Goal: Communication & Community: Answer question/provide support

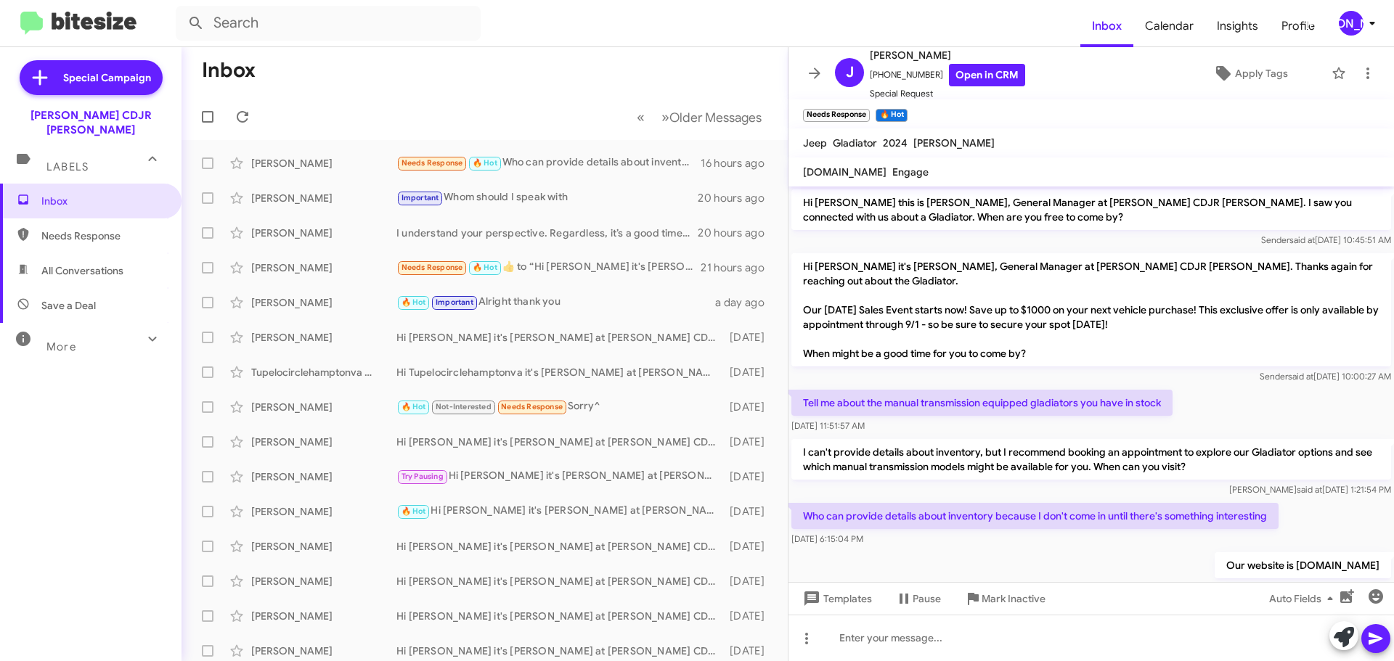
scroll to position [24, 0]
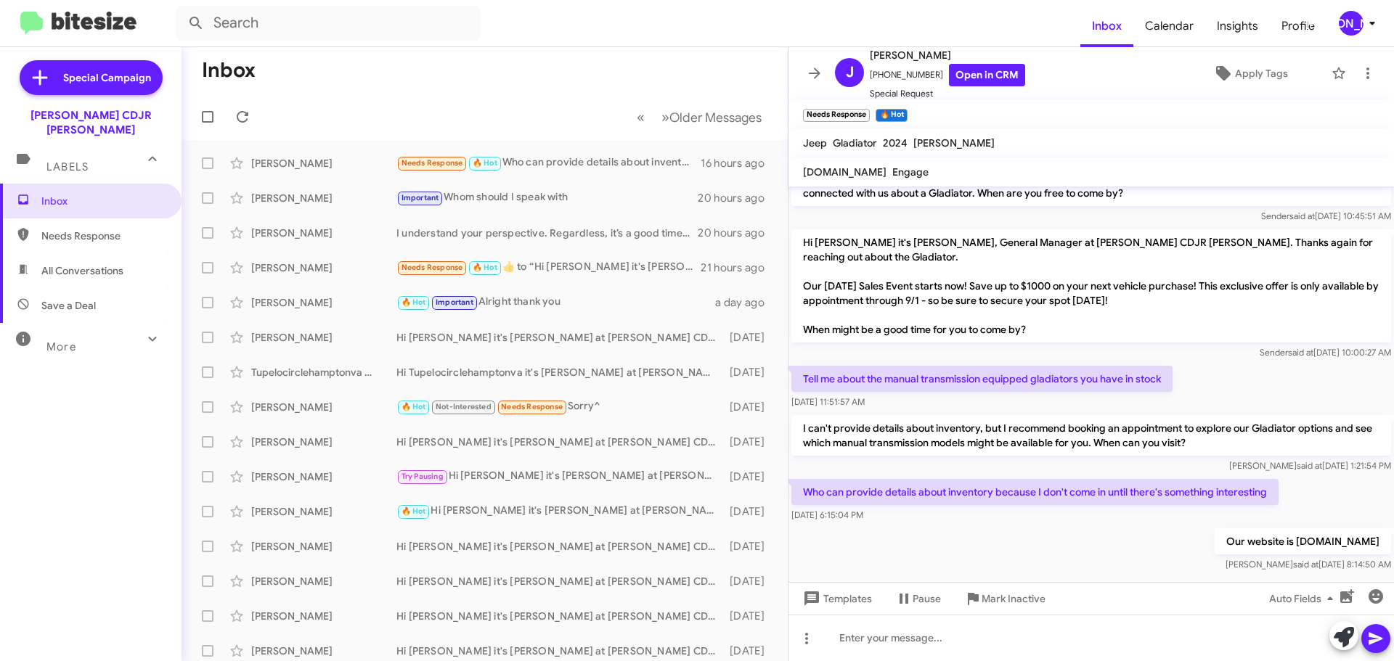
drag, startPoint x: 820, startPoint y: 73, endPoint x: 761, endPoint y: 75, distance: 58.1
click at [820, 72] on icon at bounding box center [814, 73] width 17 height 17
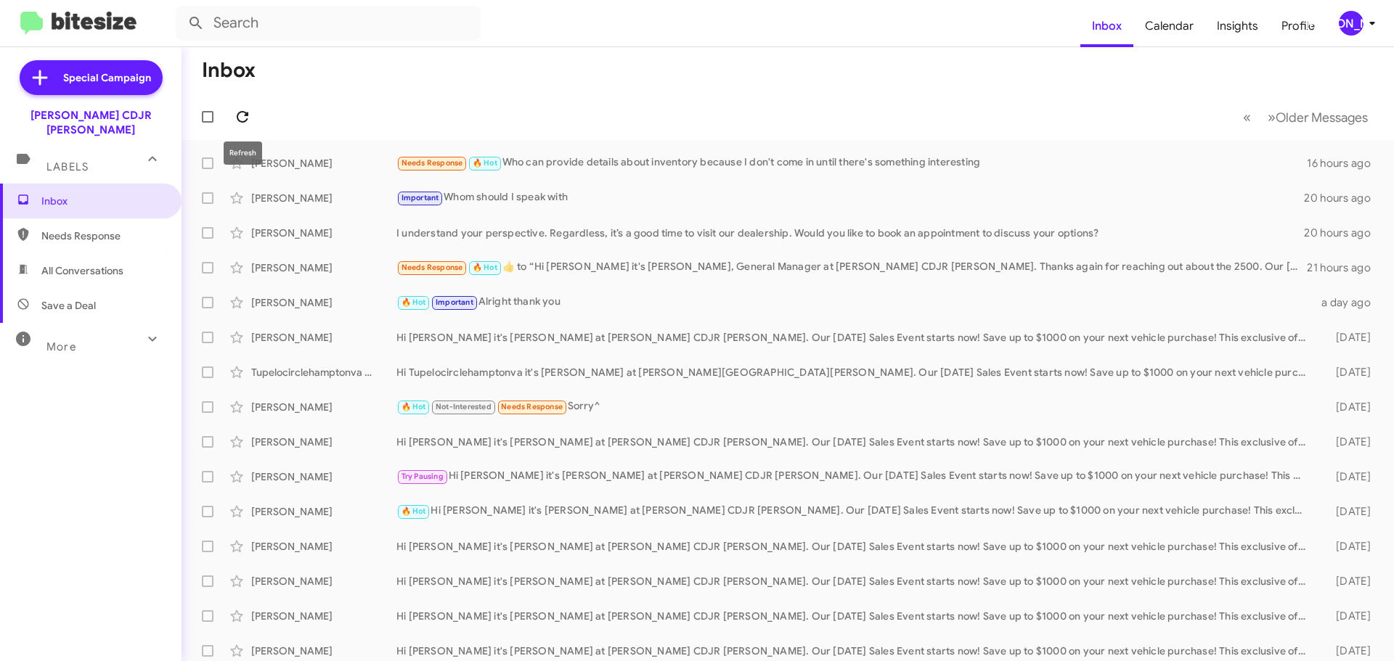
click at [238, 115] on icon at bounding box center [243, 117] width 12 height 12
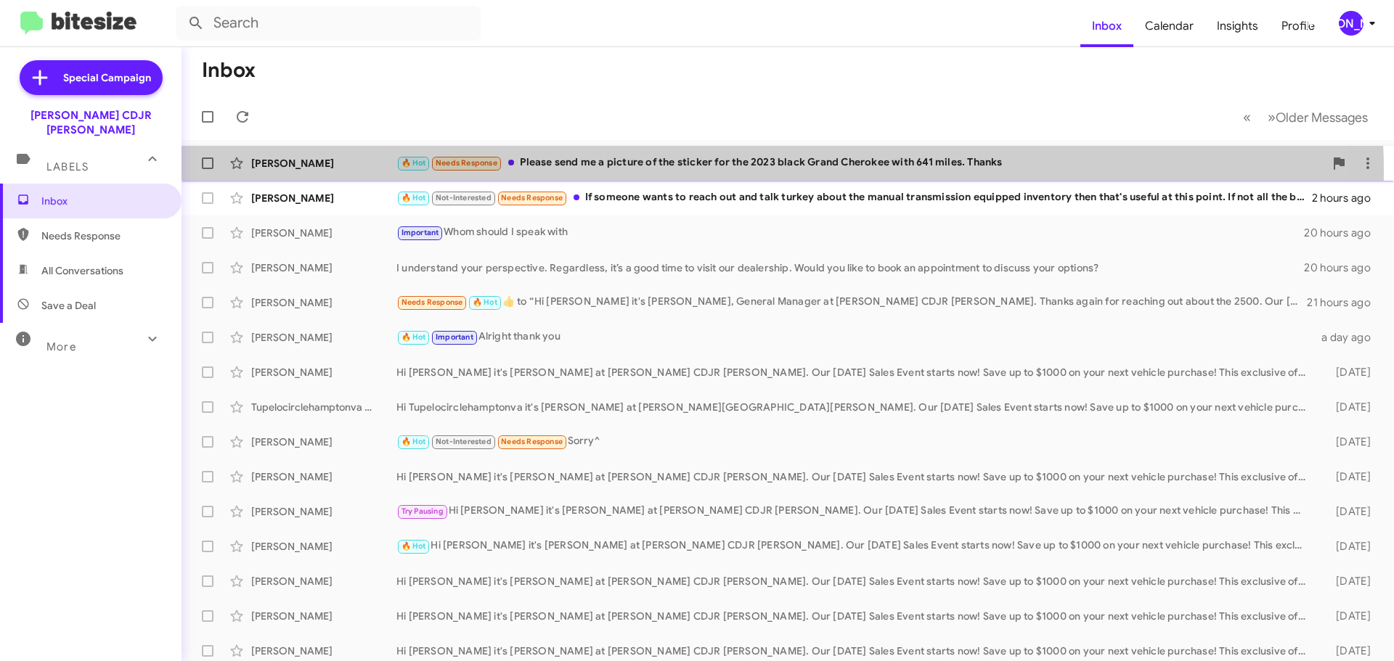
click at [628, 173] on div "[PERSON_NAME] 🔥 Hot Needs Response Please send me a picture of the sticker for …" at bounding box center [787, 163] width 1189 height 29
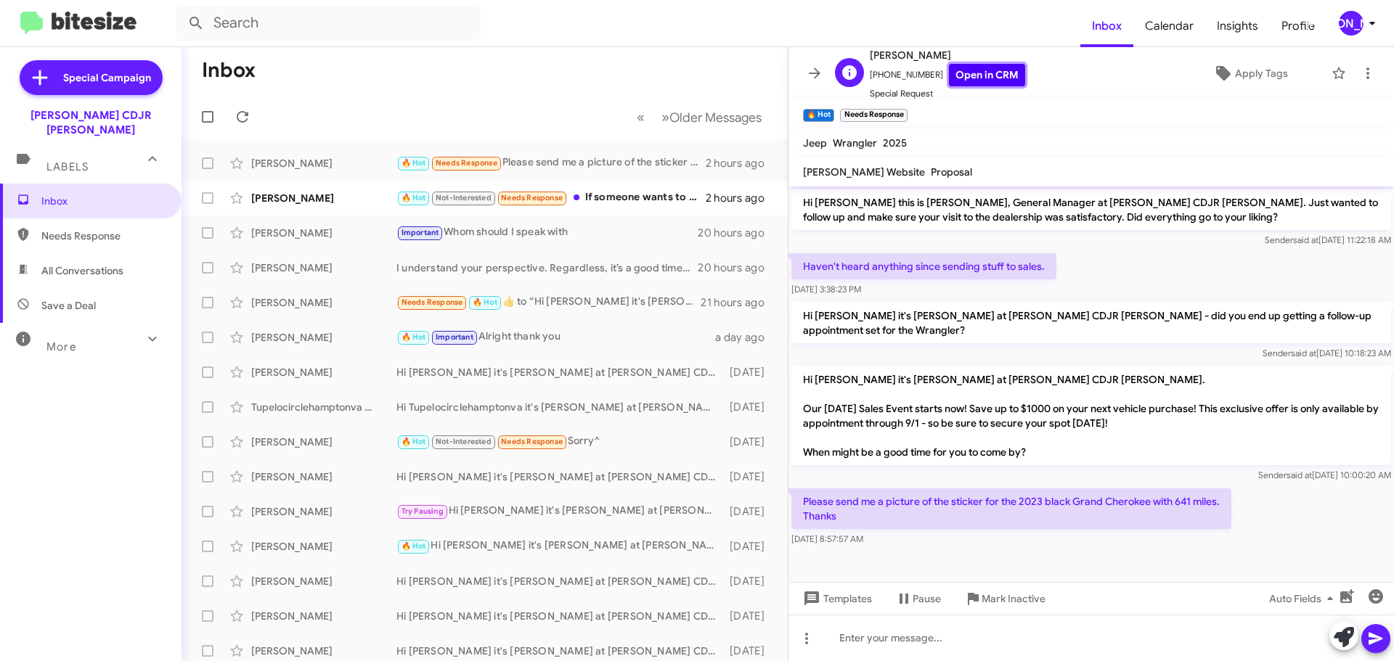
click at [978, 78] on link "Open in CRM" at bounding box center [987, 75] width 76 height 23
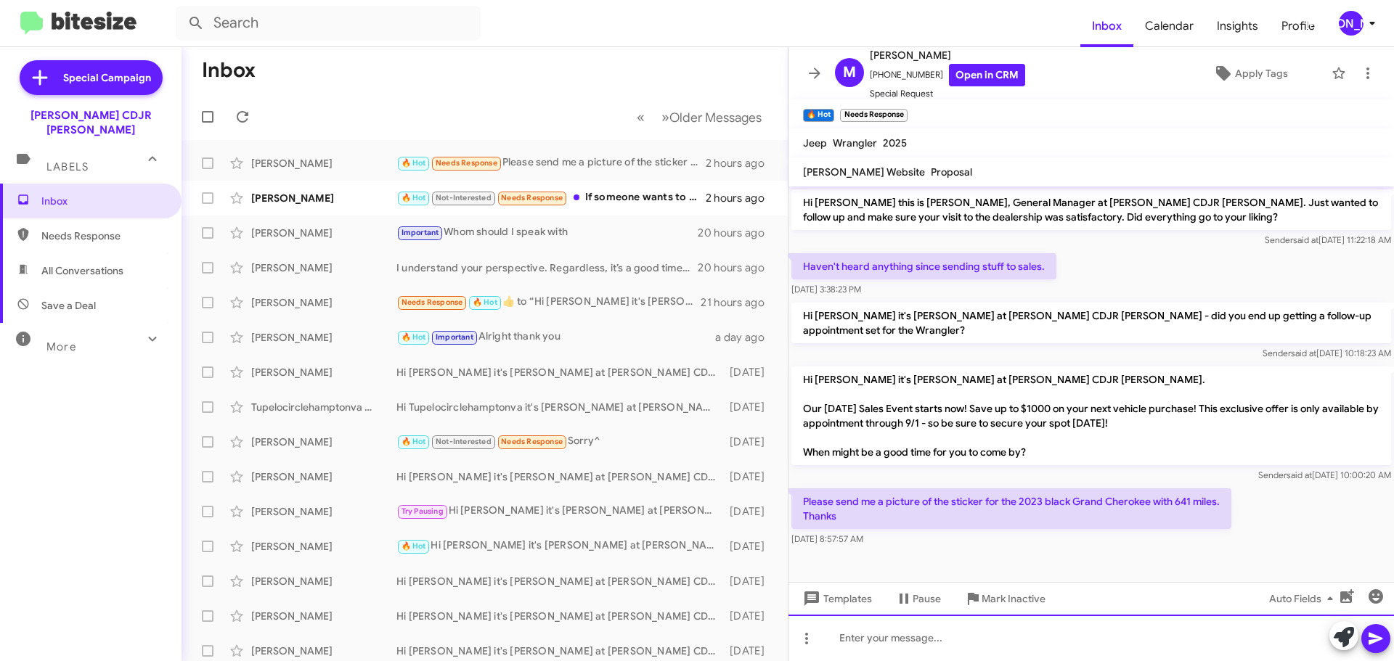
click at [948, 624] on div at bounding box center [1090, 638] width 605 height 46
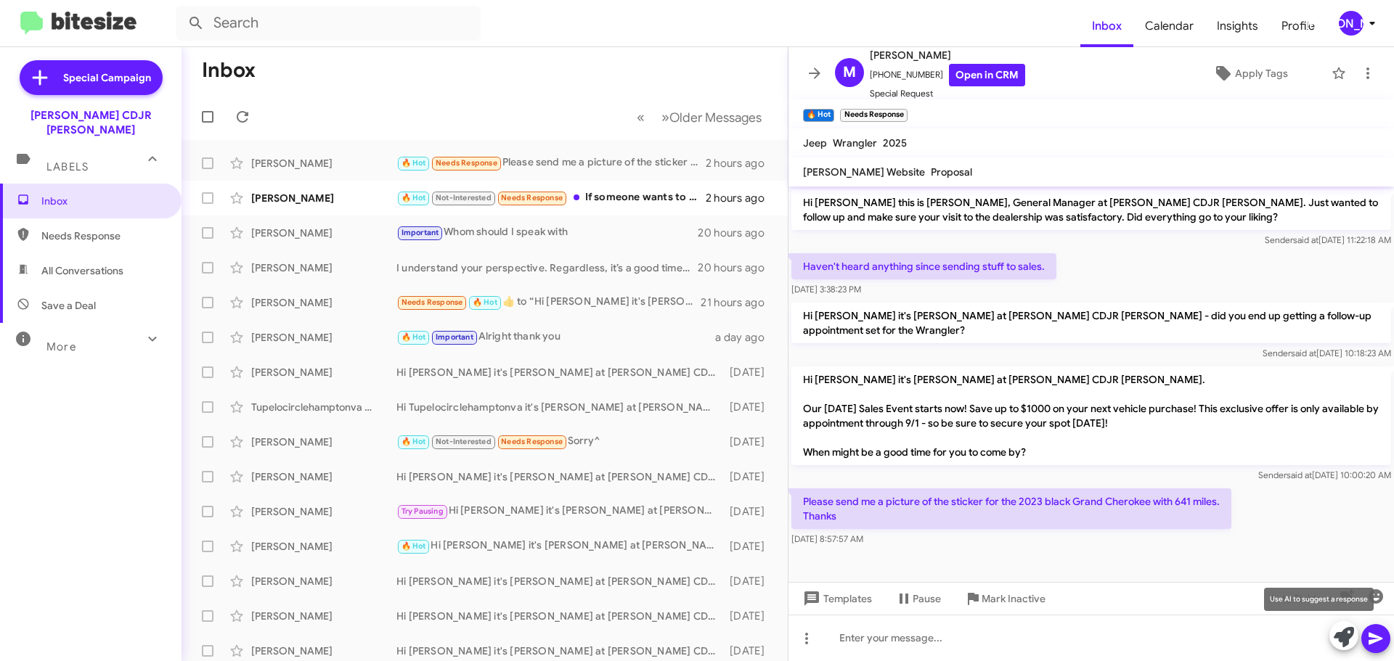
click at [1343, 637] on icon at bounding box center [1343, 637] width 20 height 20
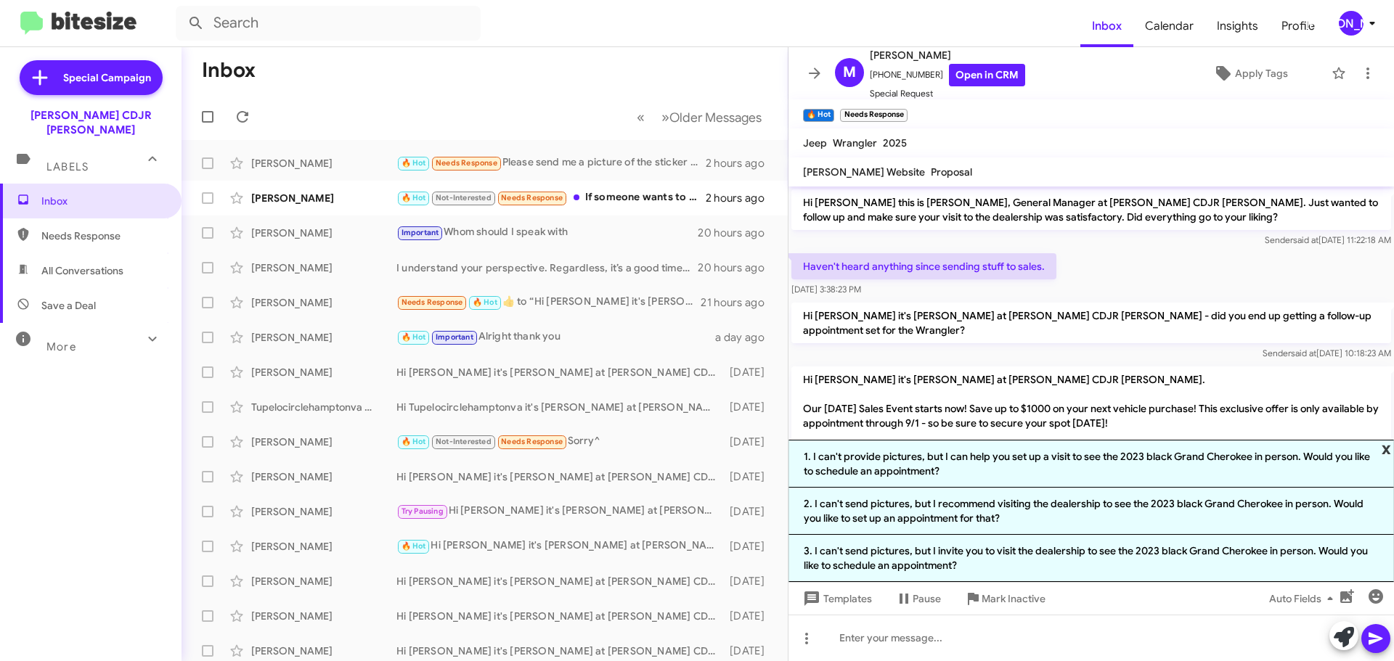
click at [1386, 446] on span "x" at bounding box center [1385, 448] width 9 height 17
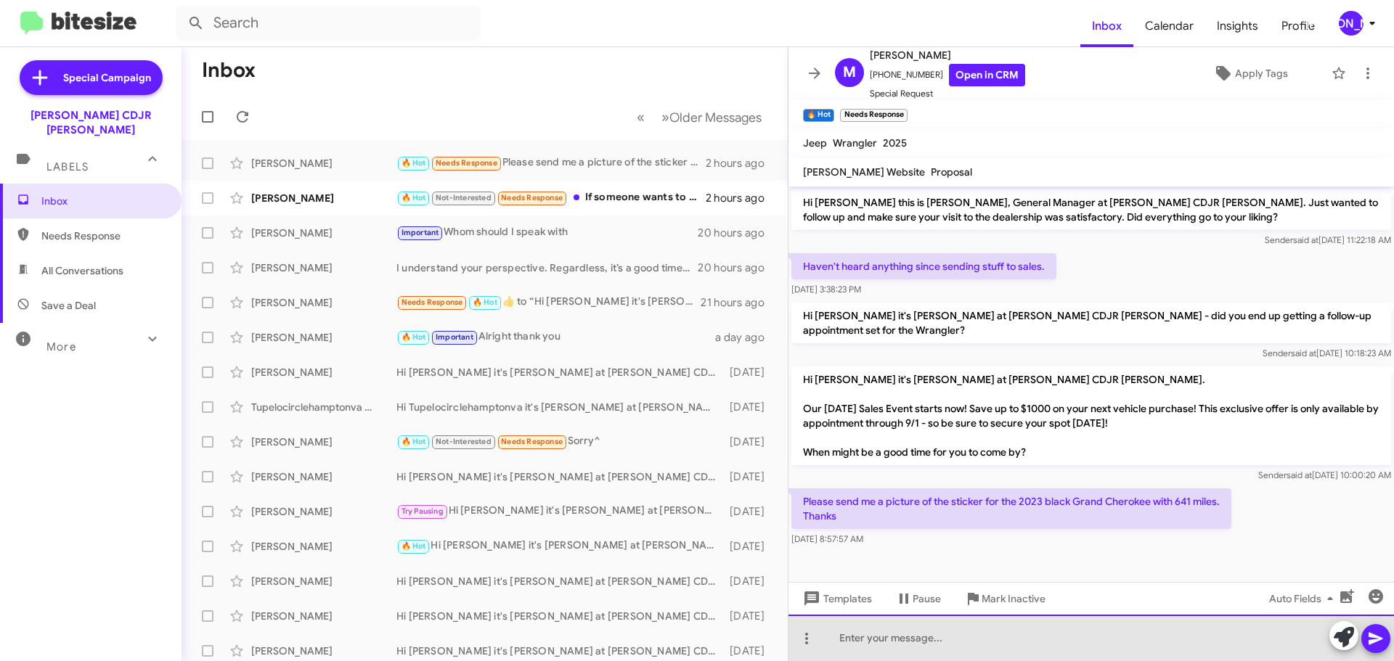
click at [958, 643] on div at bounding box center [1090, 638] width 605 height 46
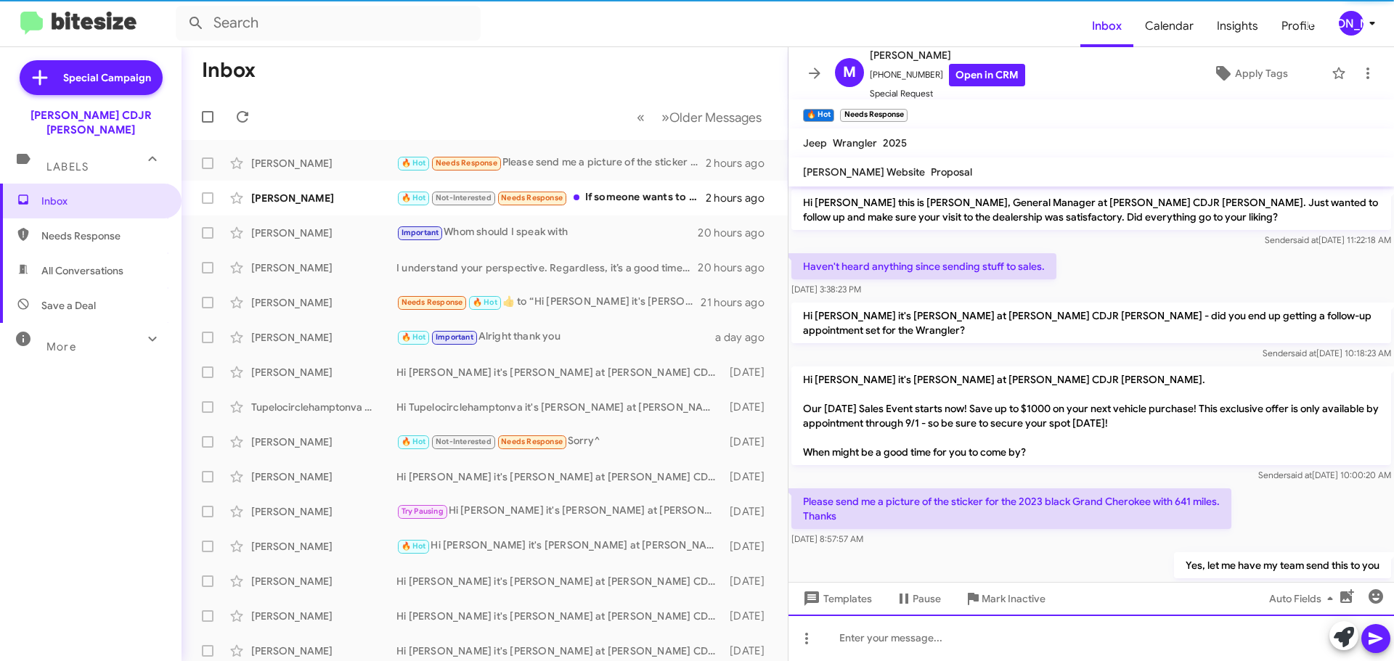
scroll to position [24, 0]
